Goal: Information Seeking & Learning: Learn about a topic

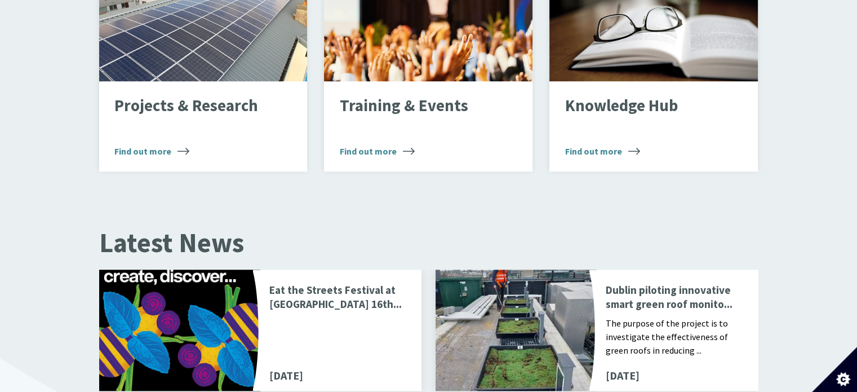
scroll to position [1062, 0]
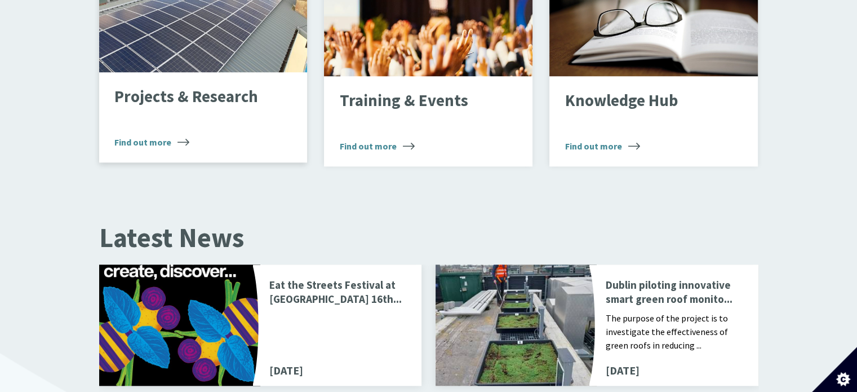
click at [219, 88] on p "Projects & Research" at bounding box center [194, 97] width 160 height 18
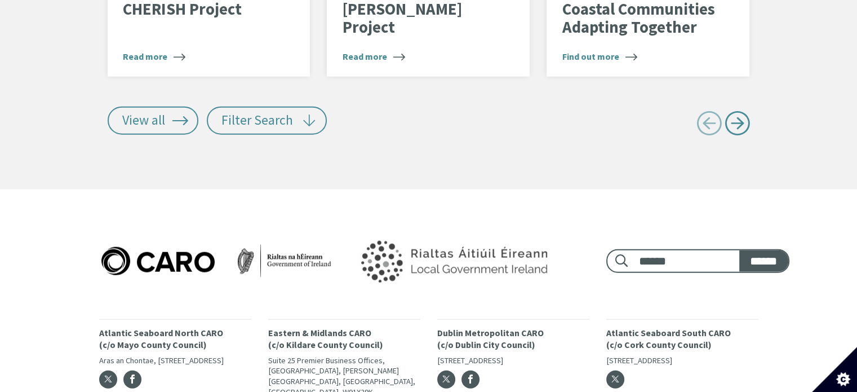
scroll to position [2683, 0]
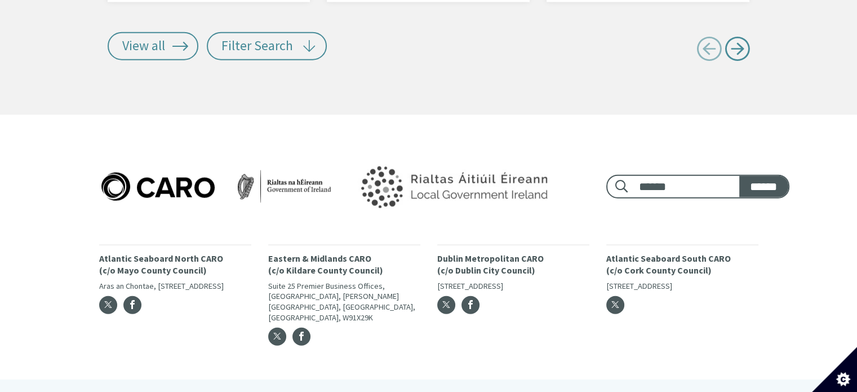
drag, startPoint x: 860, startPoint y: 38, endPoint x: 865, endPoint y: 377, distance: 338.8
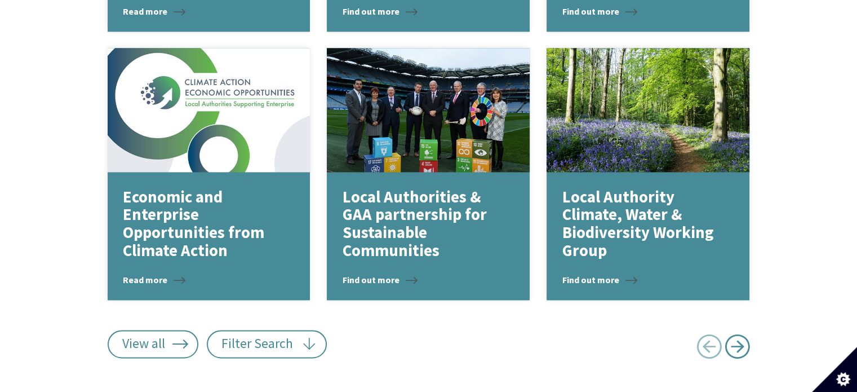
scroll to position [0, 0]
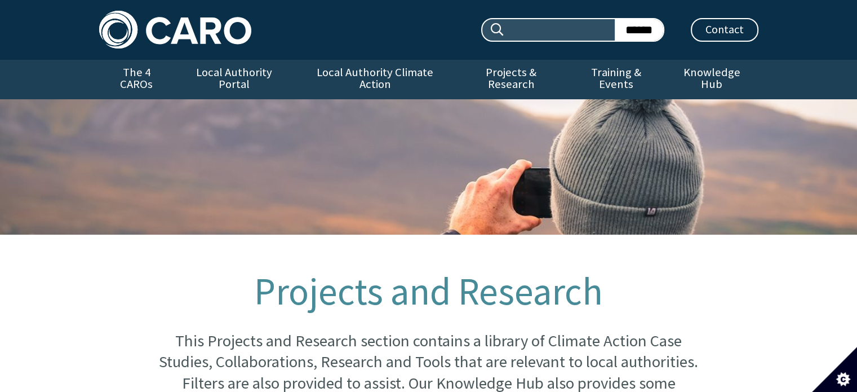
click at [529, 21] on input "Search site:" at bounding box center [560, 29] width 110 height 21
type input "*******"
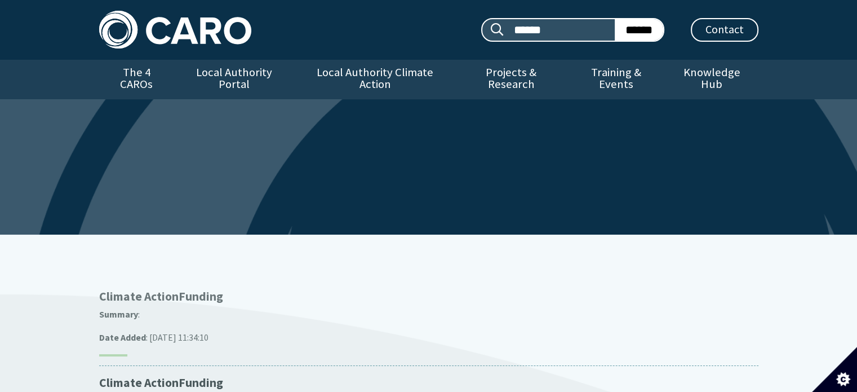
click at [165, 289] on p "Climate Action Funding" at bounding box center [428, 297] width 659 height 16
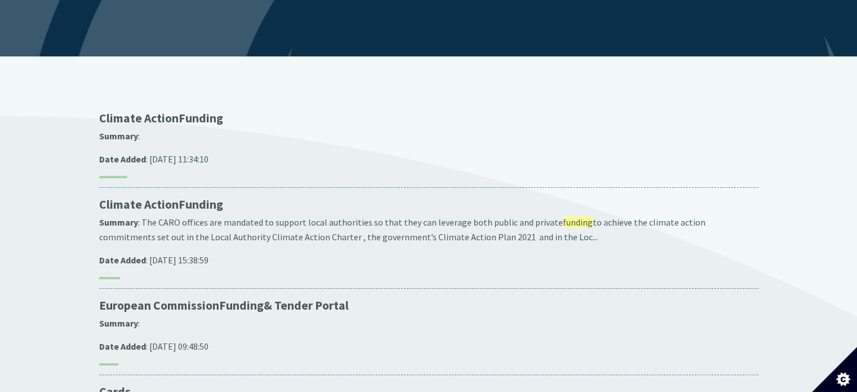
scroll to position [198, 0]
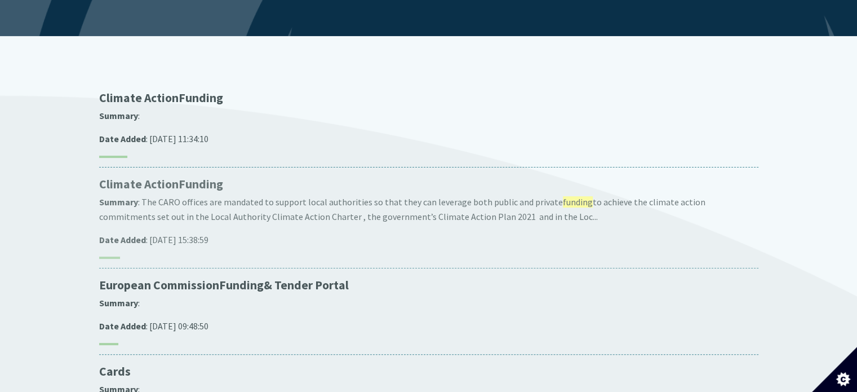
click at [210, 176] on span "Funding" at bounding box center [201, 183] width 45 height 15
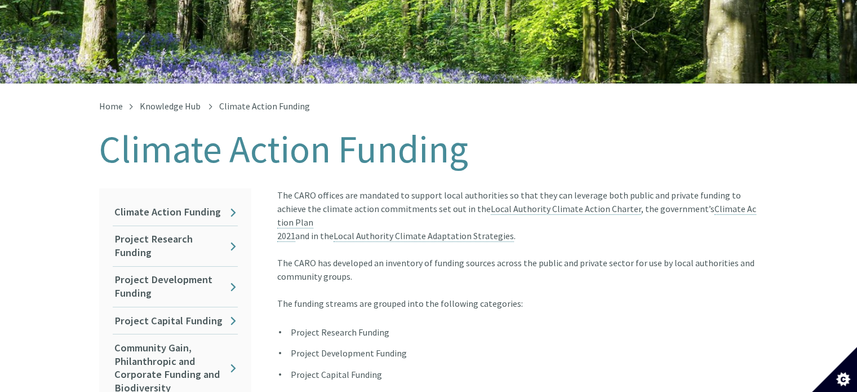
scroll to position [266, 0]
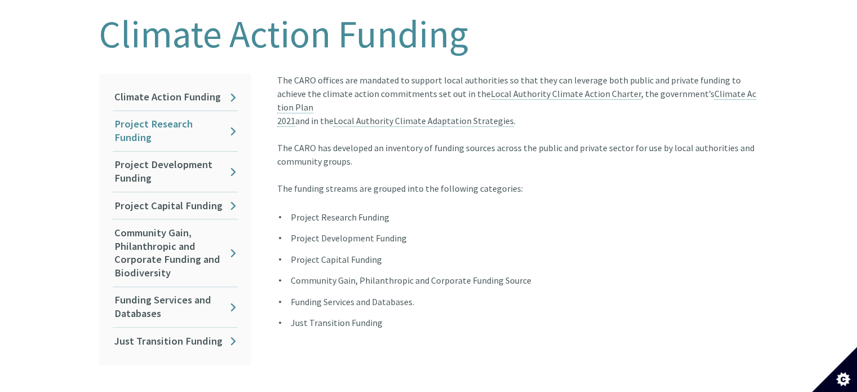
click at [196, 119] on link "Project Research Funding" at bounding box center [175, 131] width 125 height 40
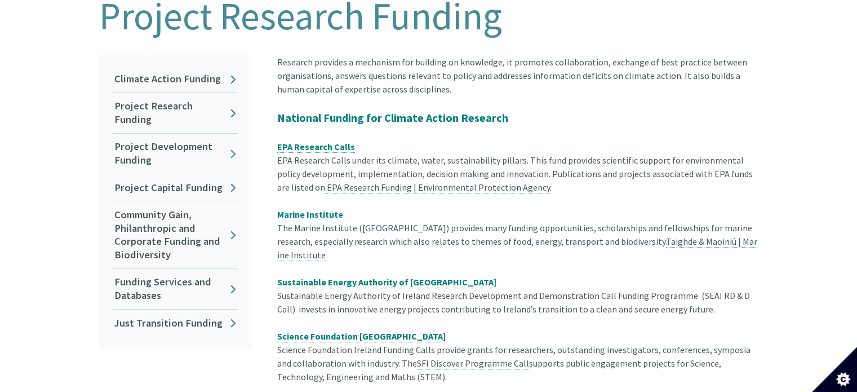
scroll to position [286, 0]
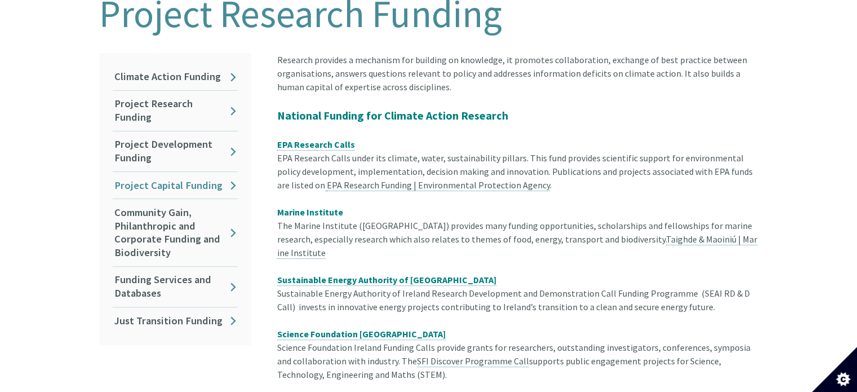
click at [223, 172] on link "Project Capital Funding" at bounding box center [175, 185] width 125 height 26
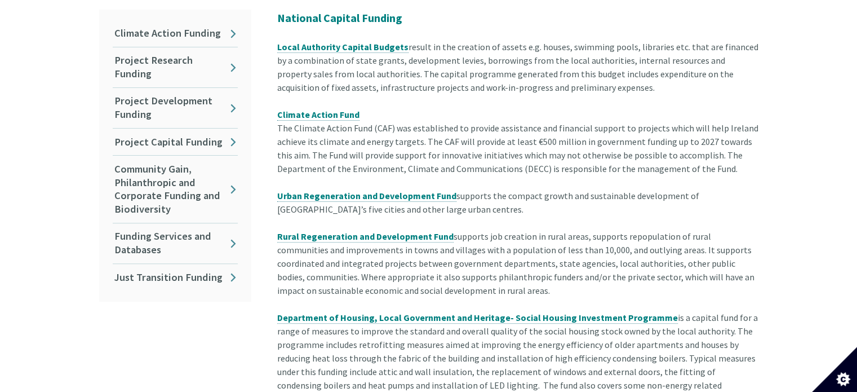
scroll to position [333, 0]
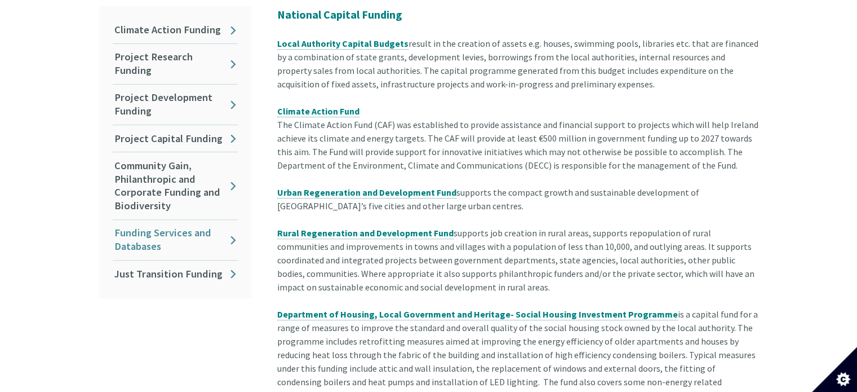
click at [172, 222] on link "Funding Services and Databases" at bounding box center [175, 240] width 125 height 40
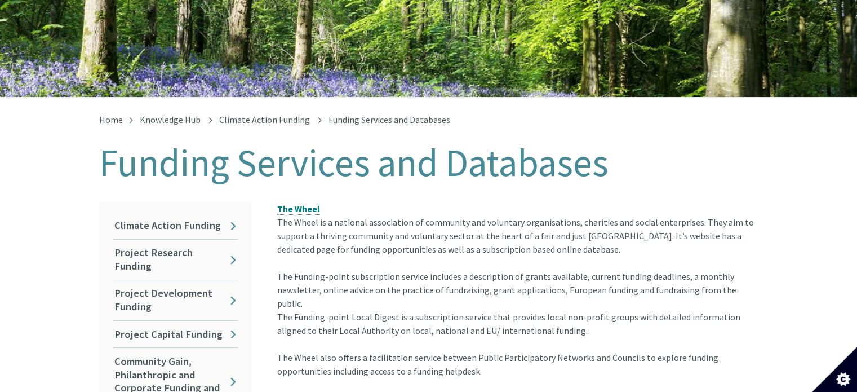
scroll to position [139, 0]
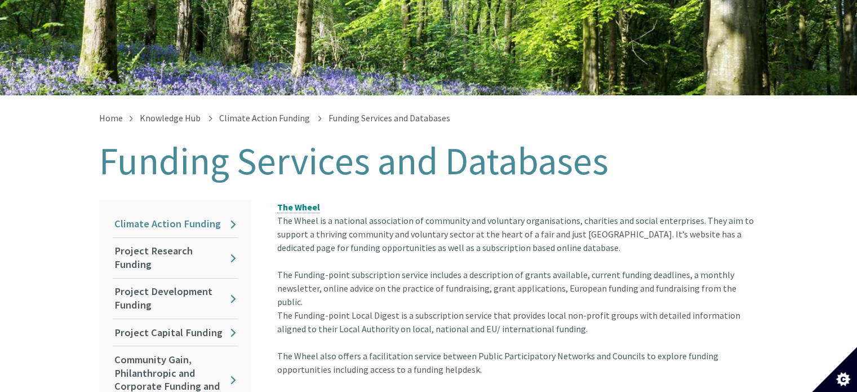
click at [189, 214] on link "Climate Action Funding" at bounding box center [175, 224] width 125 height 26
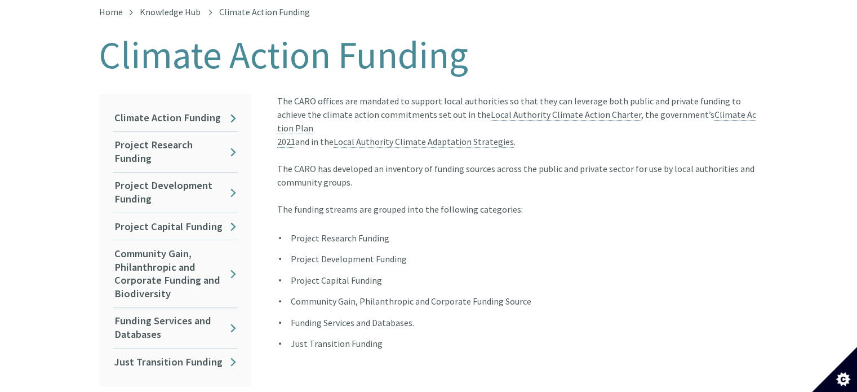
scroll to position [251, 0]
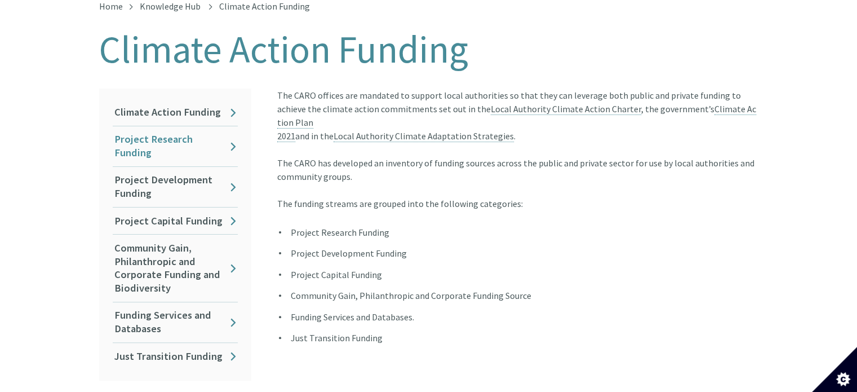
click at [223, 137] on link "Project Research Funding" at bounding box center [175, 146] width 125 height 40
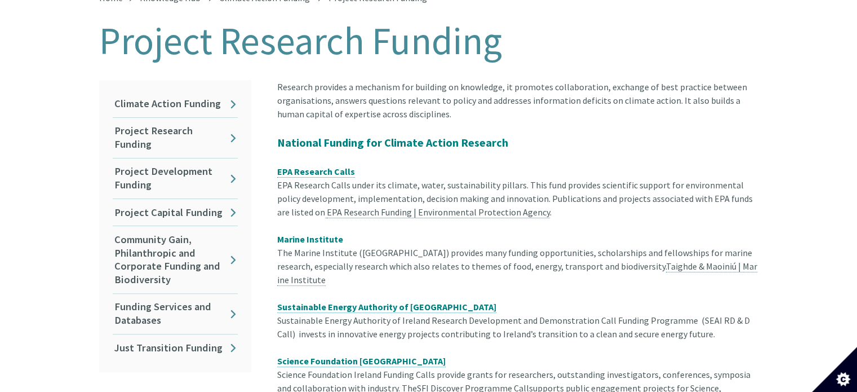
scroll to position [257, 0]
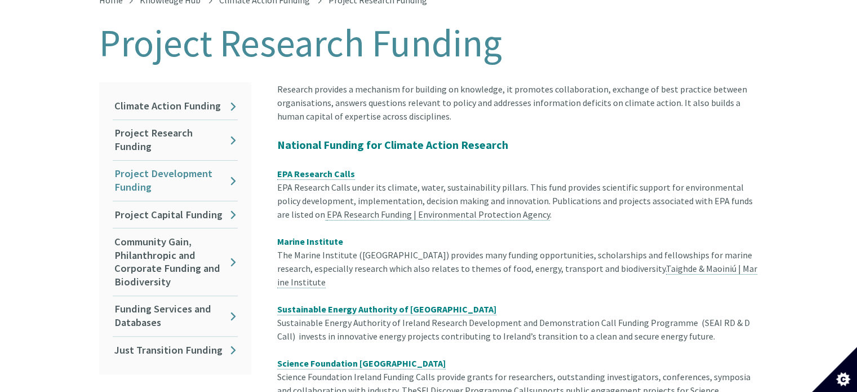
click at [192, 170] on link "Project Development Funding" at bounding box center [175, 181] width 125 height 40
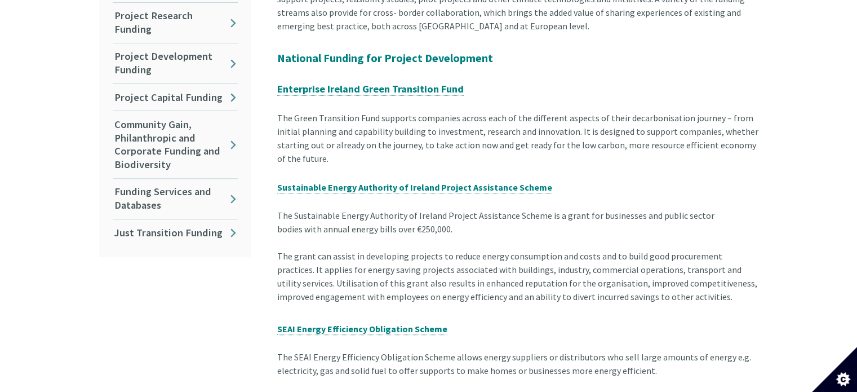
scroll to position [366, 0]
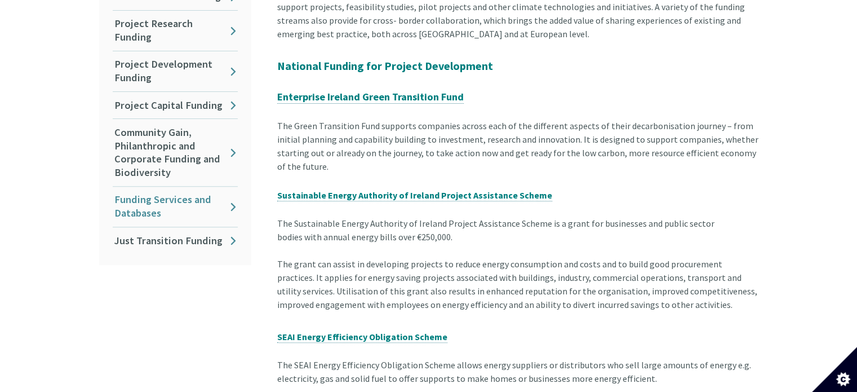
click at [199, 188] on link "Funding Services and Databases" at bounding box center [175, 207] width 125 height 40
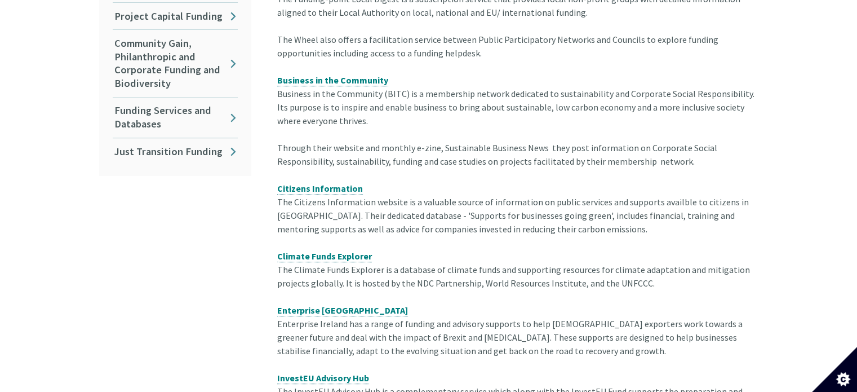
scroll to position [459, 0]
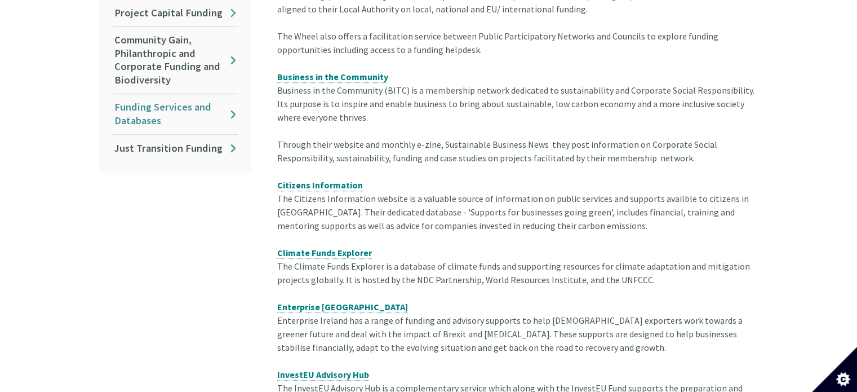
click at [180, 96] on link "Funding Services and Databases" at bounding box center [175, 114] width 125 height 40
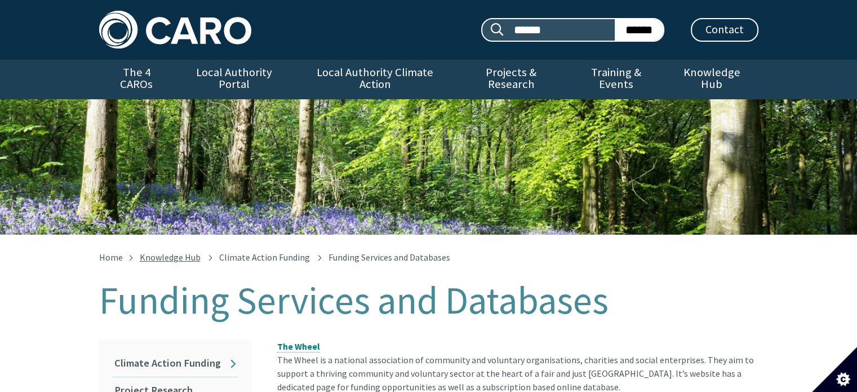
click at [192, 251] on link "Knowledge Hub" at bounding box center [170, 256] width 61 height 11
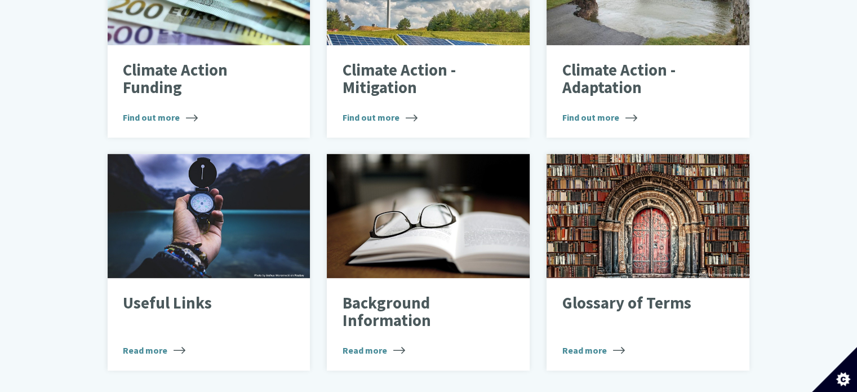
scroll to position [503, 0]
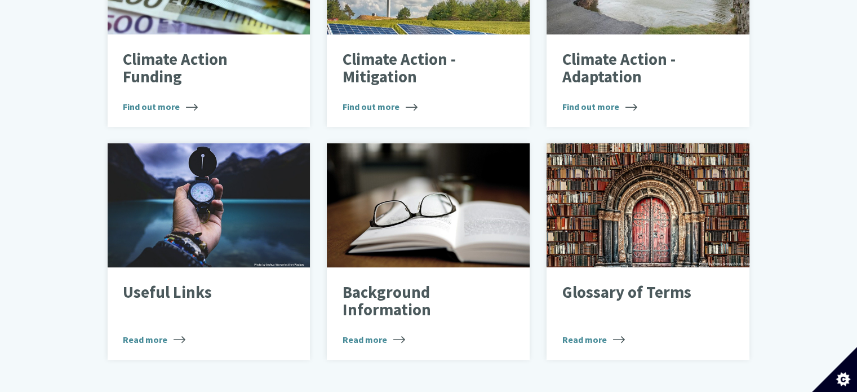
drag, startPoint x: 864, startPoint y: 61, endPoint x: 865, endPoint y: 210, distance: 148.3
click at [857, 210] on html "Skip to main content Search site: ****** ****** Contact Menu" at bounding box center [428, 138] width 857 height 1283
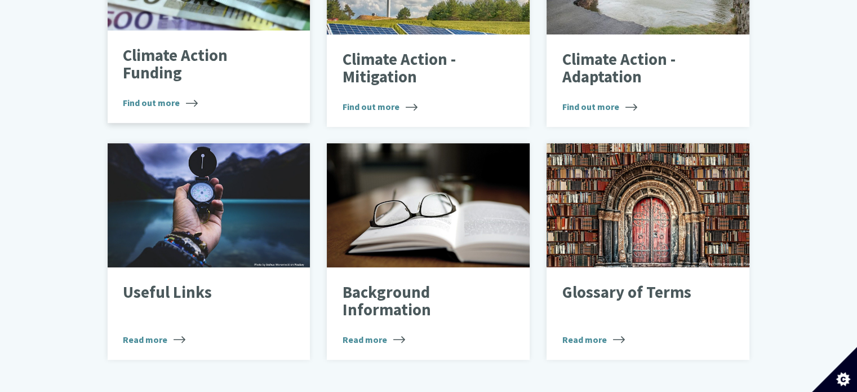
click at [138, 56] on p "Climate Action Funding" at bounding box center [200, 65] width 155 height 36
